Goal: Use online tool/utility: Utilize a website feature to perform a specific function

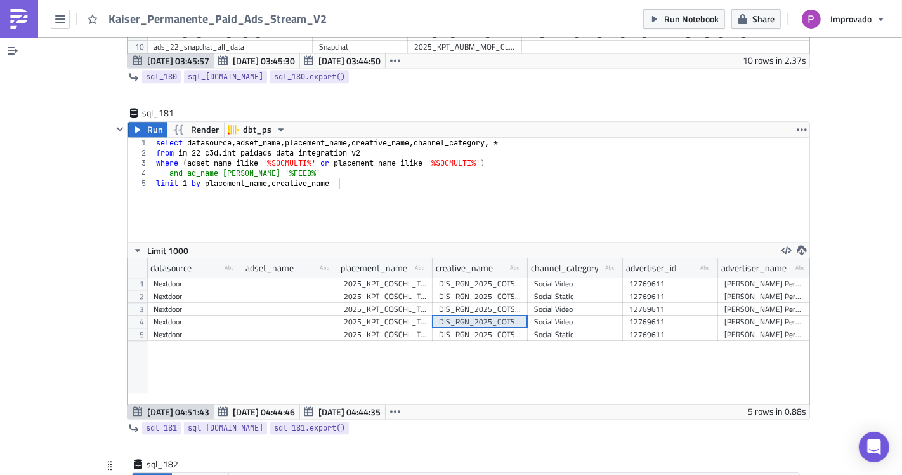
paste textarea "creatives_22_linkedin_ads_all_data"
type textarea "creatives_22_linkedin_ads_all_data"
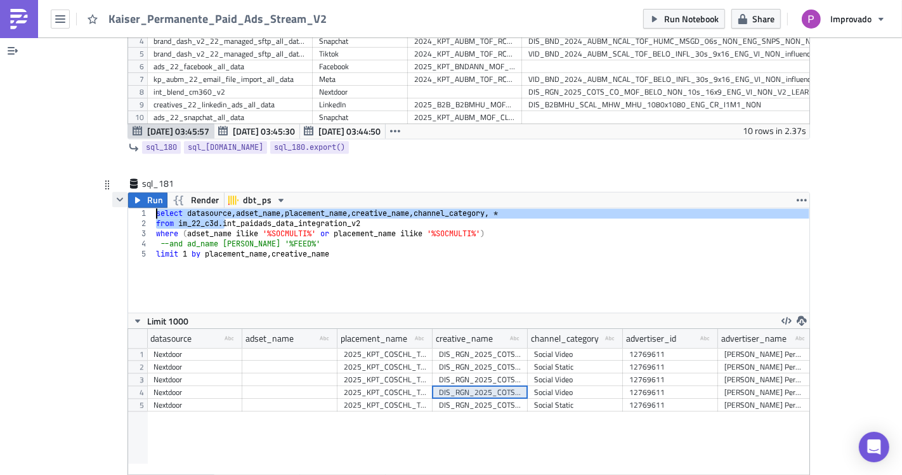
drag, startPoint x: 219, startPoint y: 100, endPoint x: 114, endPoint y: 84, distance: 107.2
click at [114, 192] on div "Run Render dbt_ps from im_22_[DOMAIN_NAME]_paidads_data_integration_v2 1 2 3 4 …" at bounding box center [461, 341] width 698 height 298
type textarea "select datasource, adset_name, placement_name, creative_name, channel_category,…"
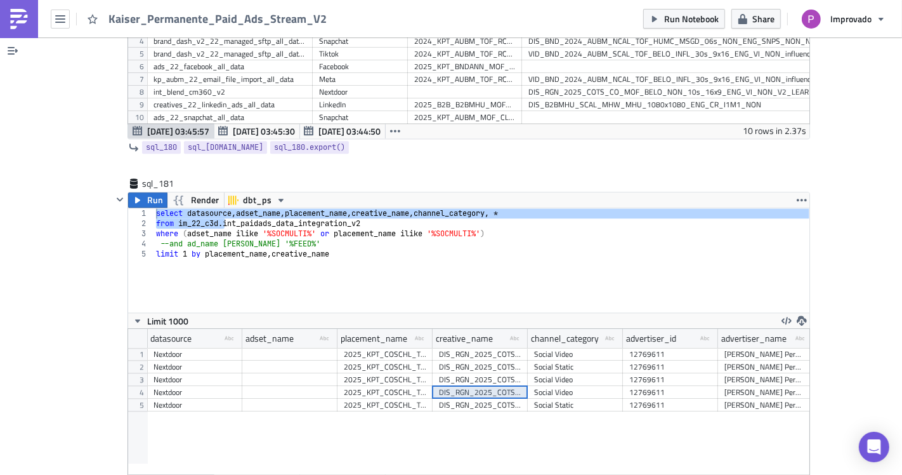
paste textarea "from im_22_c3d."
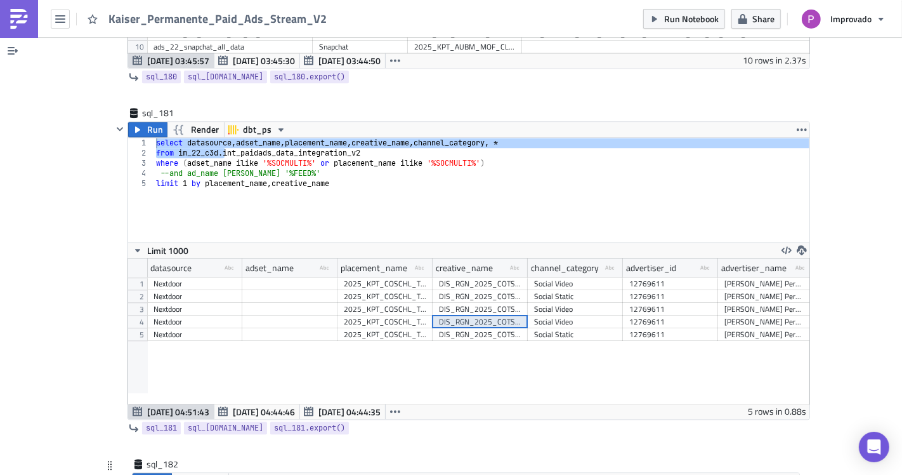
drag, startPoint x: 188, startPoint y: 372, endPoint x: 518, endPoint y: 367, distance: 330.6
type textarea "select *"
click at [284, 473] on span "Clickhouse_denis_baranov" at bounding box center [299, 480] width 105 height 15
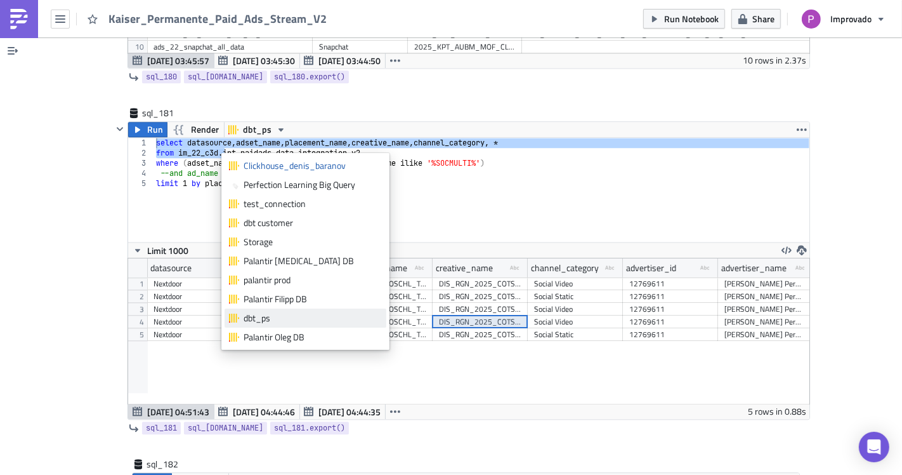
click at [266, 315] on div "dbt_ps" at bounding box center [313, 317] width 138 height 13
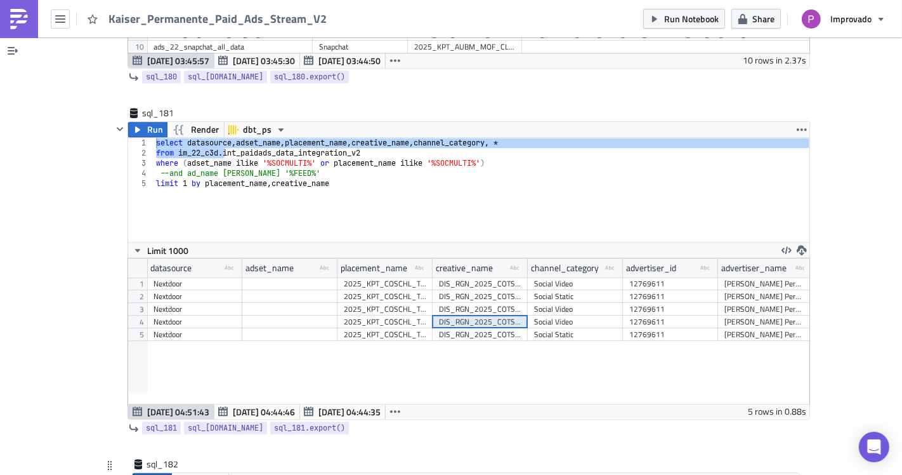
click at [143, 473] on button "Run" at bounding box center [152, 480] width 39 height 15
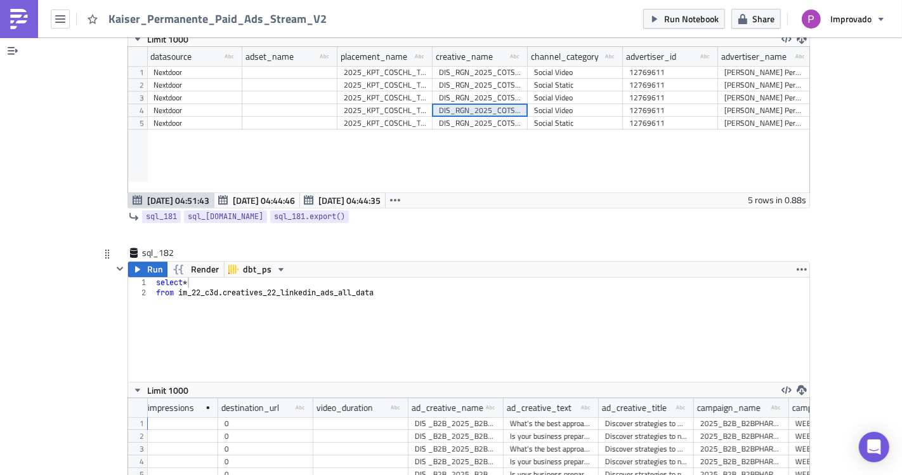
scroll to position [0, 714]
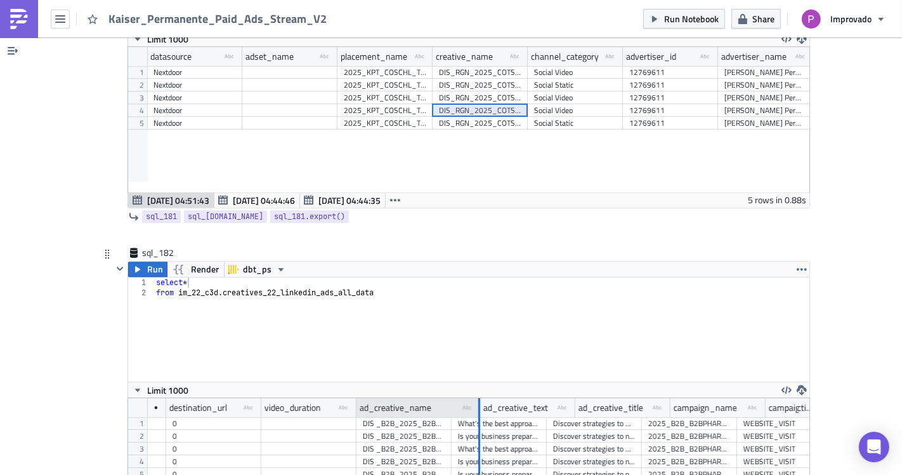
drag, startPoint x: 445, startPoint y: 276, endPoint x: 473, endPoint y: 290, distance: 31.8
click at [478, 398] on div at bounding box center [479, 408] width 2 height 20
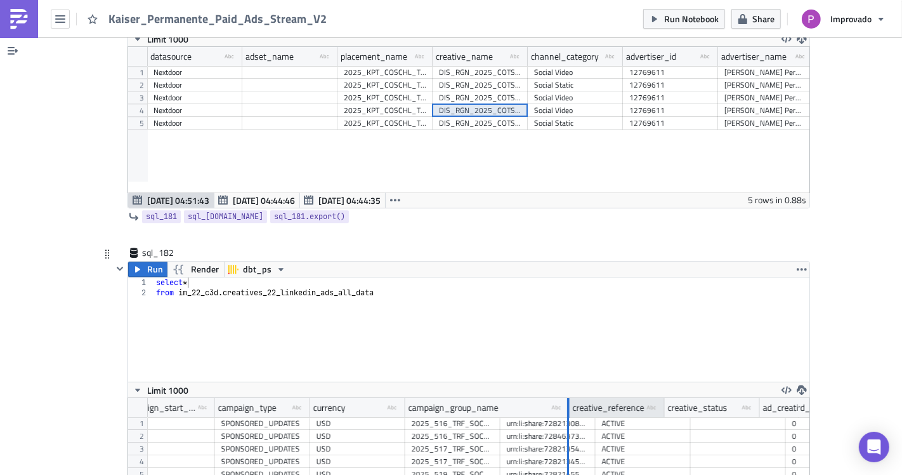
drag, startPoint x: 494, startPoint y: 284, endPoint x: 562, endPoint y: 279, distance: 68.7
click at [568, 398] on div at bounding box center [569, 408] width 2 height 20
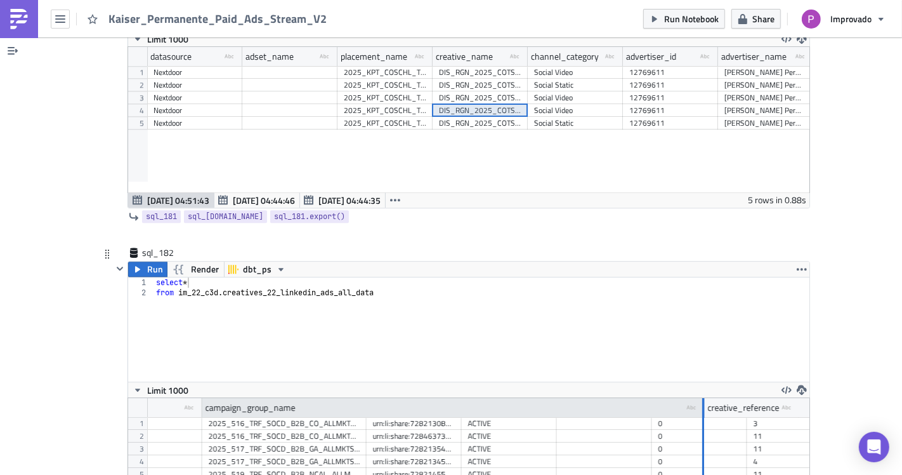
drag, startPoint x: 359, startPoint y: 276, endPoint x: 726, endPoint y: 284, distance: 366.8
click at [705, 398] on div at bounding box center [704, 408] width 2 height 20
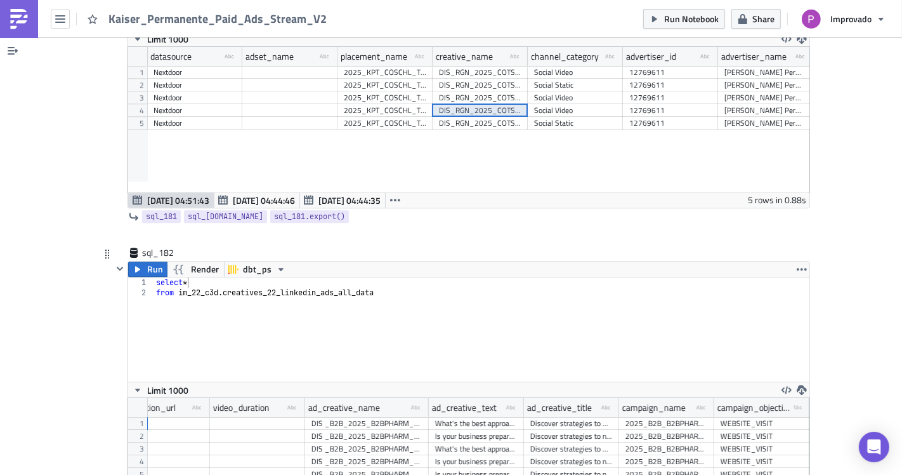
scroll to position [0, 940]
